Goal: Information Seeking & Learning: Learn about a topic

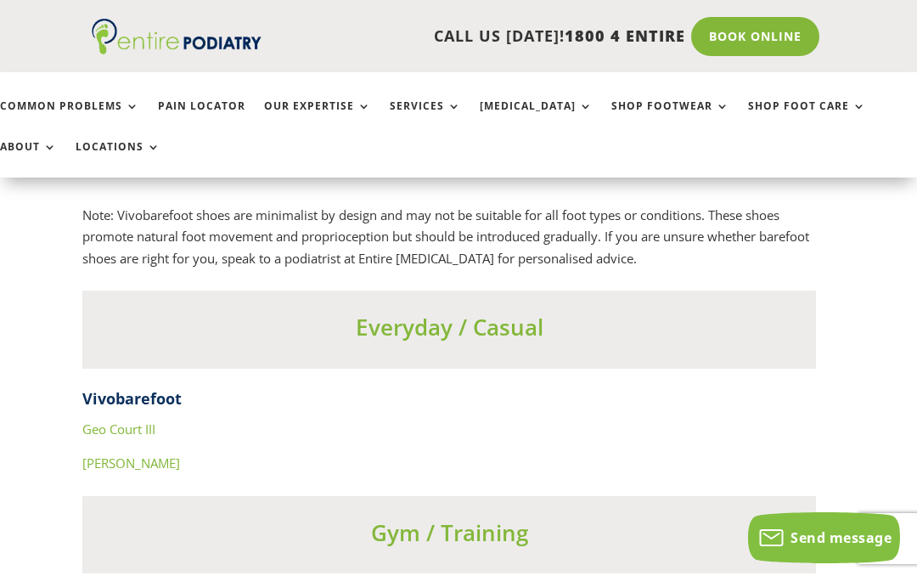
scroll to position [5782, 9]
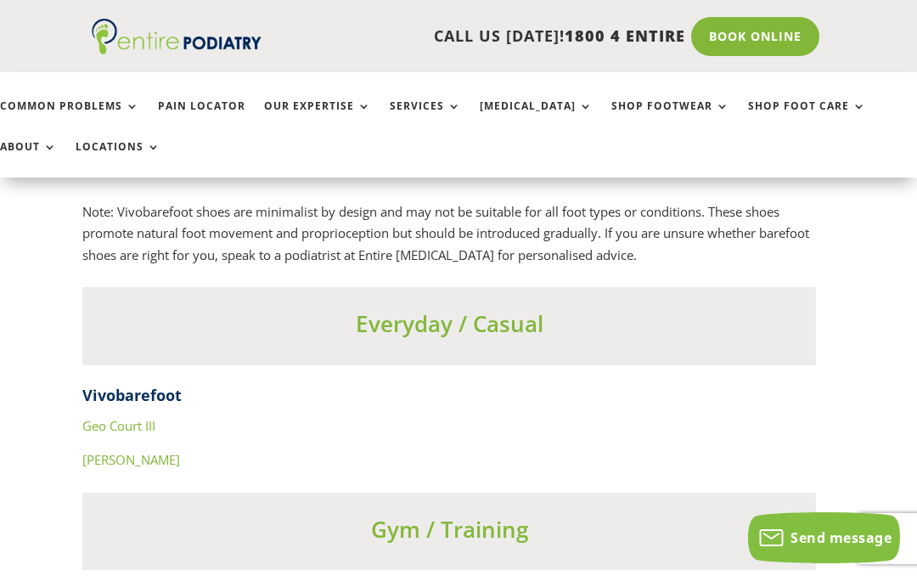
click at [153, 417] on link "Geo Court III" at bounding box center [118, 425] width 73 height 17
click at [96, 451] on link "Ra IV" at bounding box center [131, 459] width 98 height 17
click at [793, 101] on link "Shop Foot Care" at bounding box center [807, 118] width 118 height 37
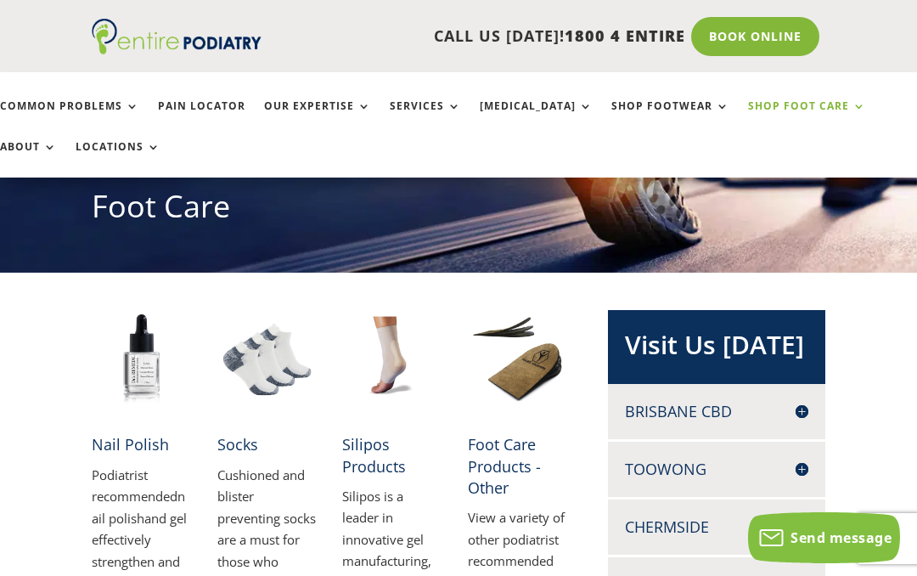
scroll to position [199, 0]
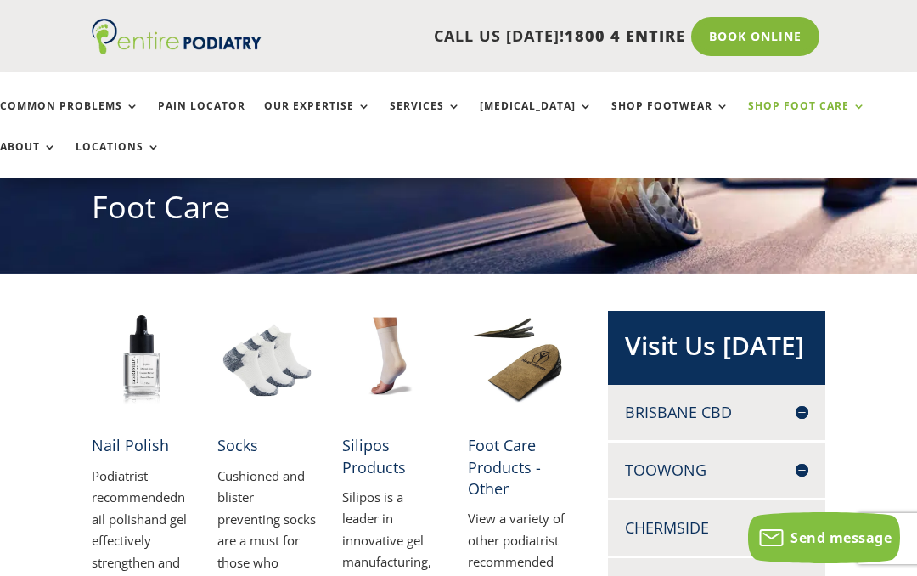
click at [88, 103] on link "Common Problems" at bounding box center [69, 118] width 139 height 37
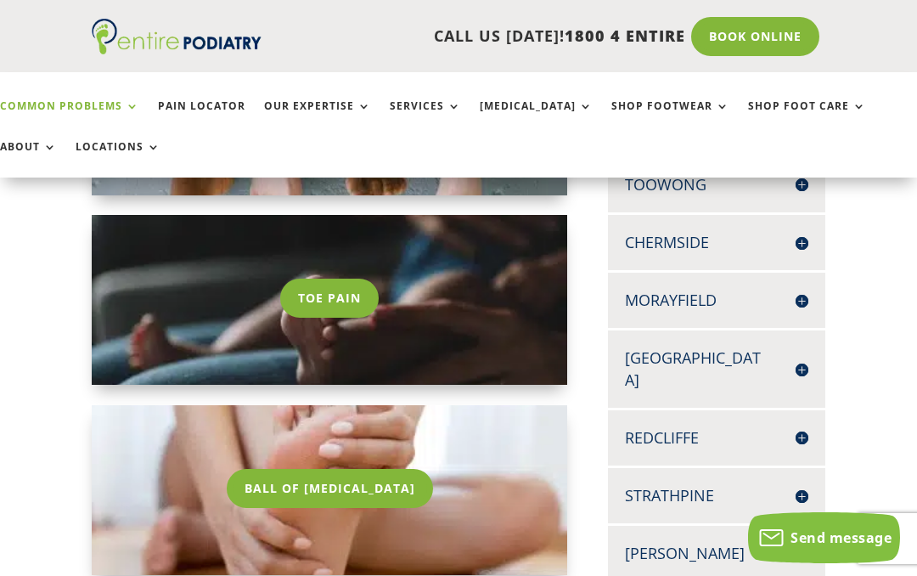
scroll to position [480, 0]
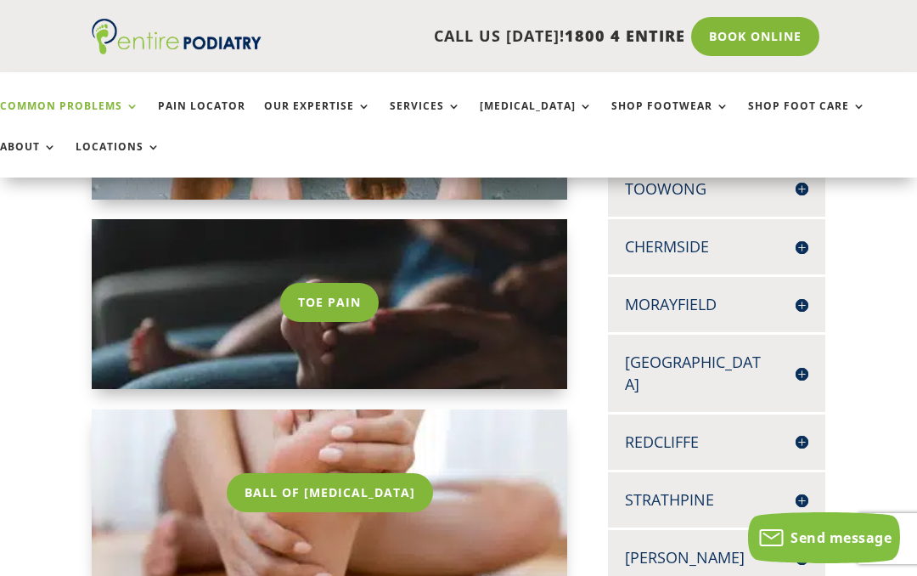
click at [362, 311] on link "Toe Pain" at bounding box center [329, 302] width 99 height 39
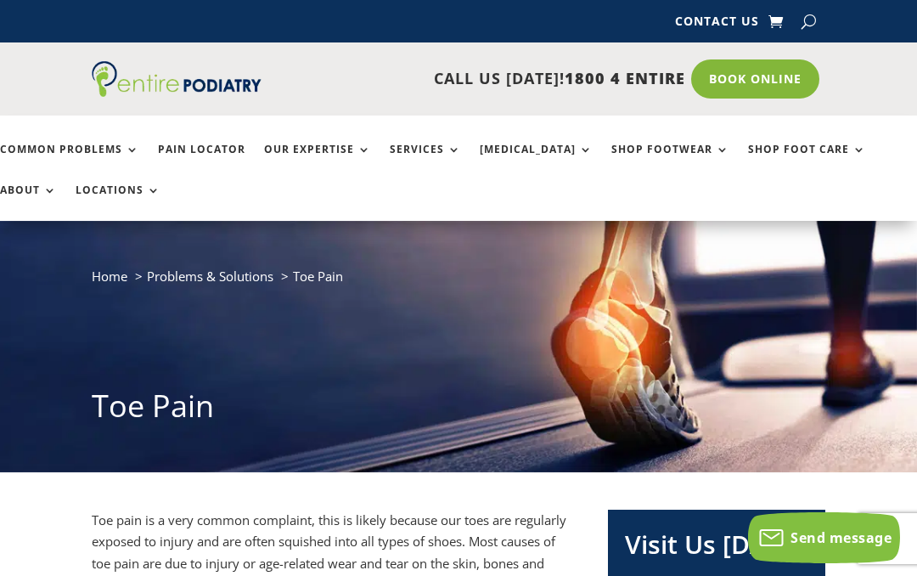
click at [758, 151] on link "Shop Foot Care" at bounding box center [807, 162] width 118 height 37
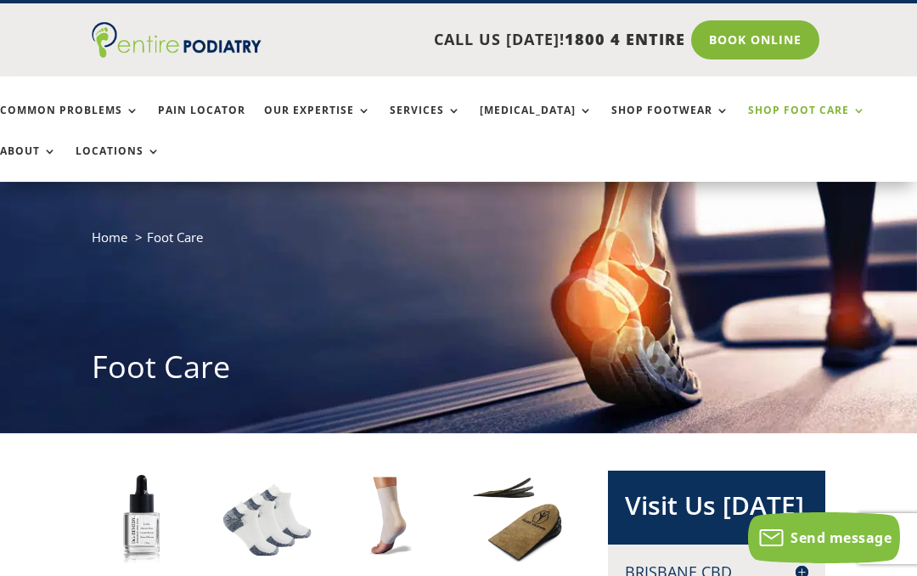
scroll to position [37, 0]
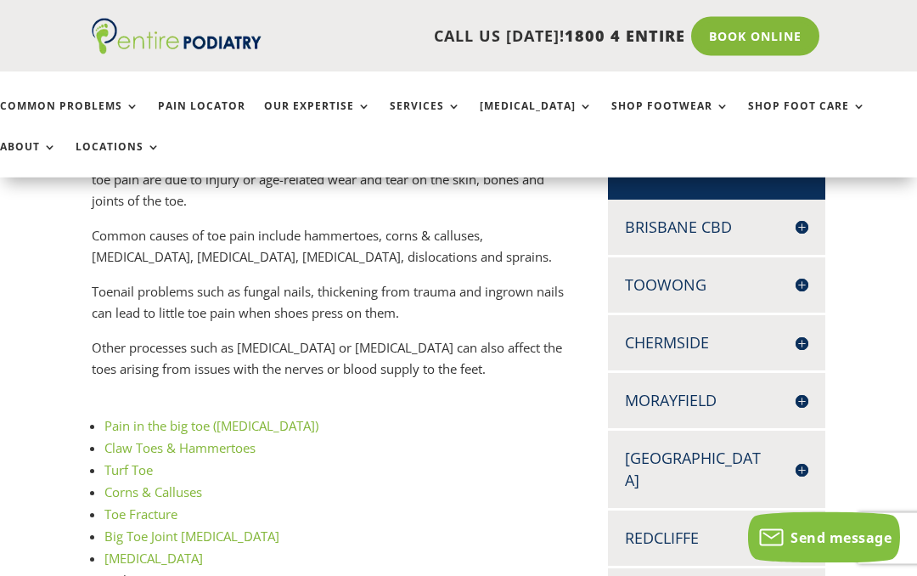
scroll to position [384, 0]
click at [288, 417] on link "Pain in the big toe (Hallux limitus)" at bounding box center [211, 425] width 214 height 17
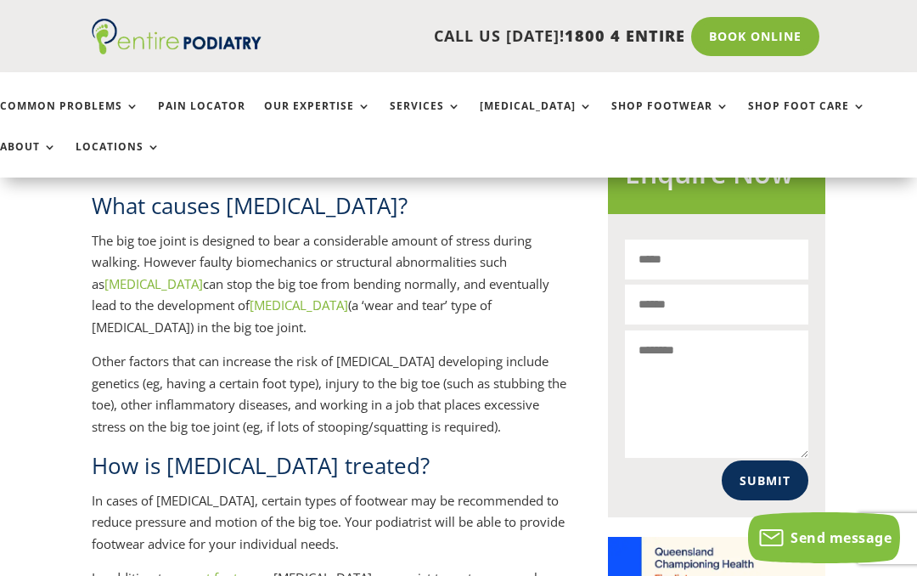
scroll to position [1093, 0]
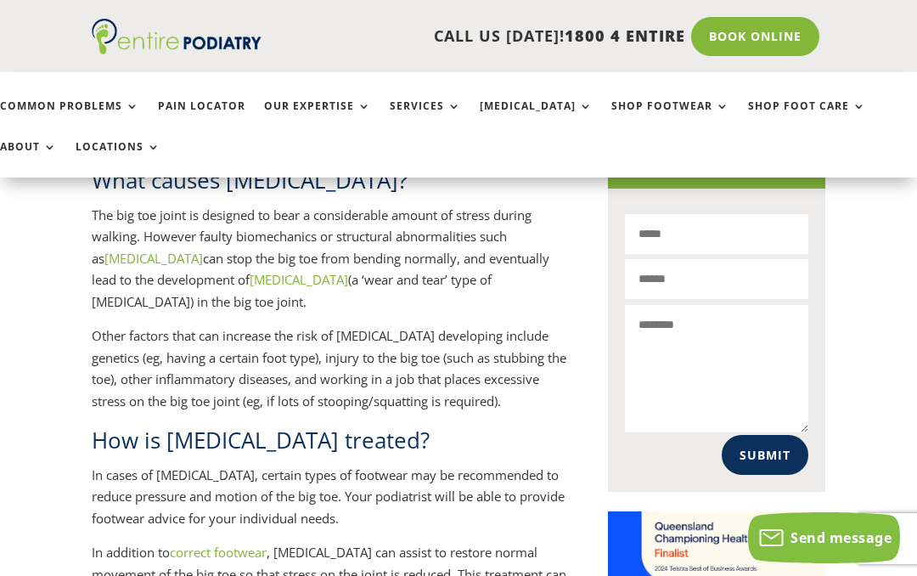
click at [249, 543] on link "correct footwear" at bounding box center [218, 551] width 97 height 17
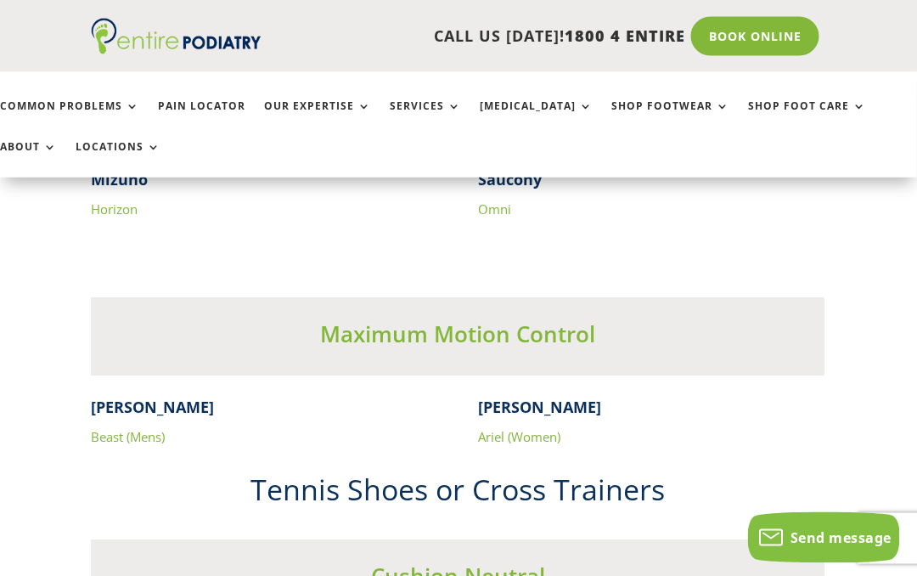
scroll to position [2989, 1]
click at [136, 428] on link "Beast (Mens)" at bounding box center [128, 436] width 74 height 17
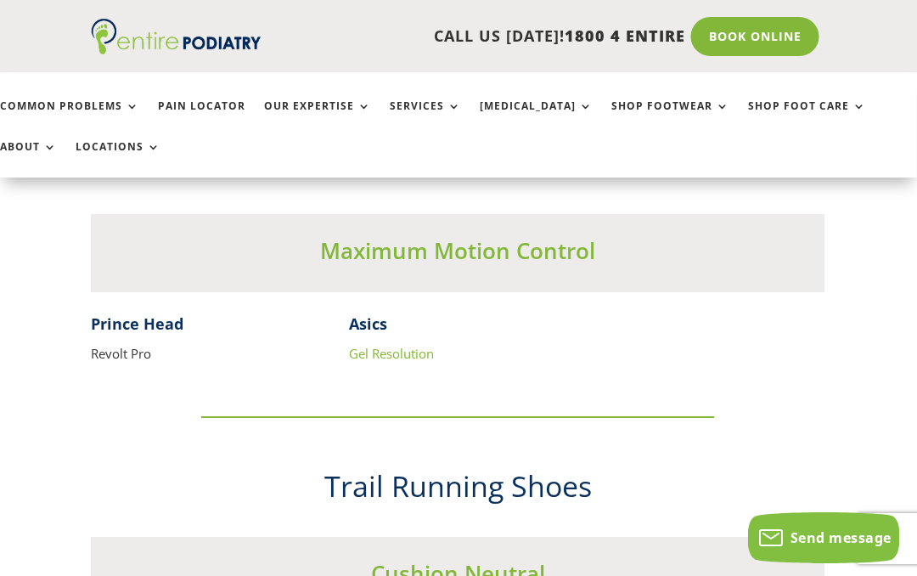
scroll to position [3946, 0]
